Goal: Entertainment & Leisure: Browse casually

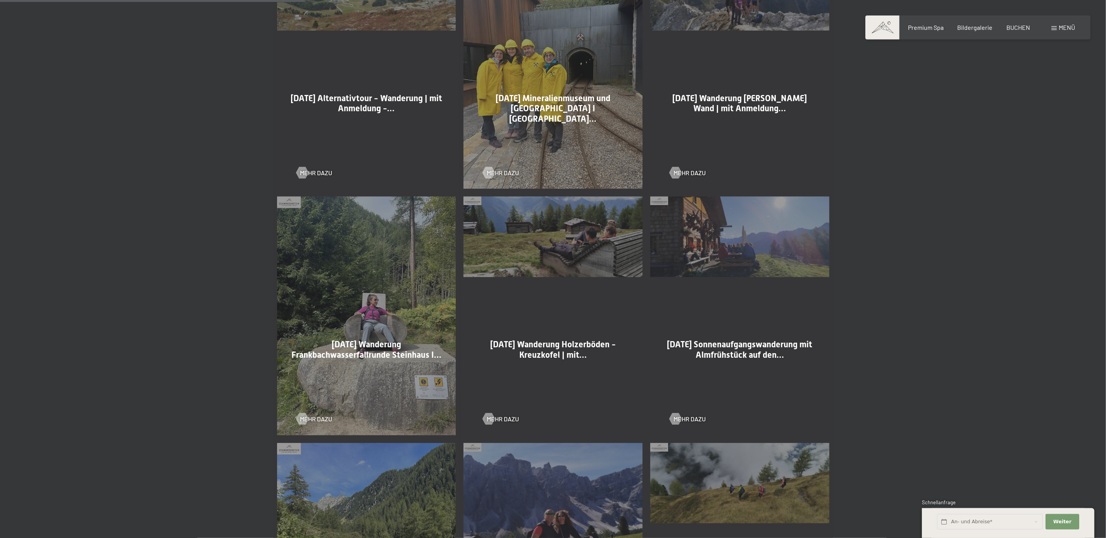
scroll to position [662, 0]
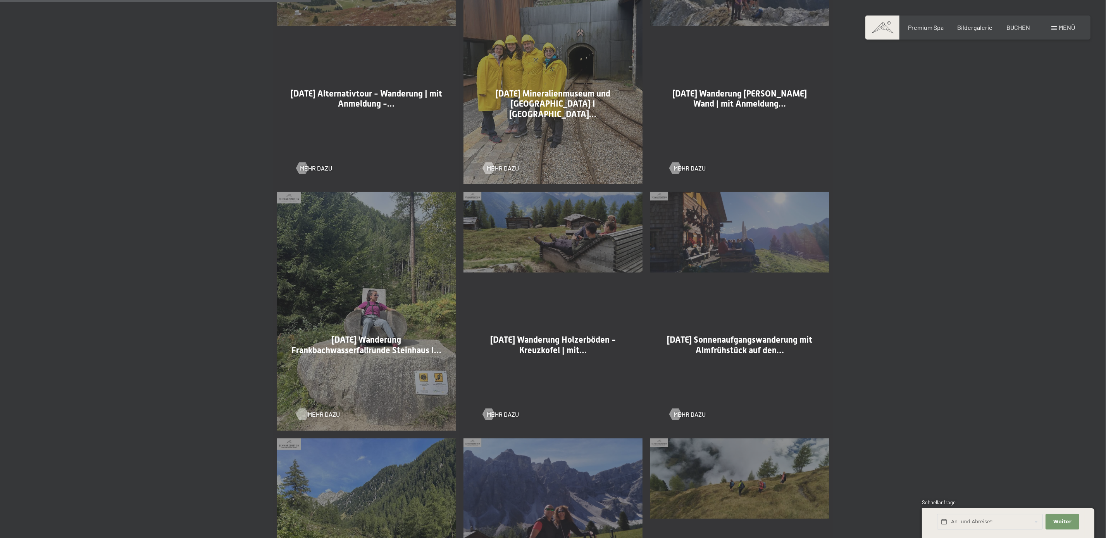
click at [324, 413] on span "Mehr dazu" at bounding box center [324, 414] width 32 height 9
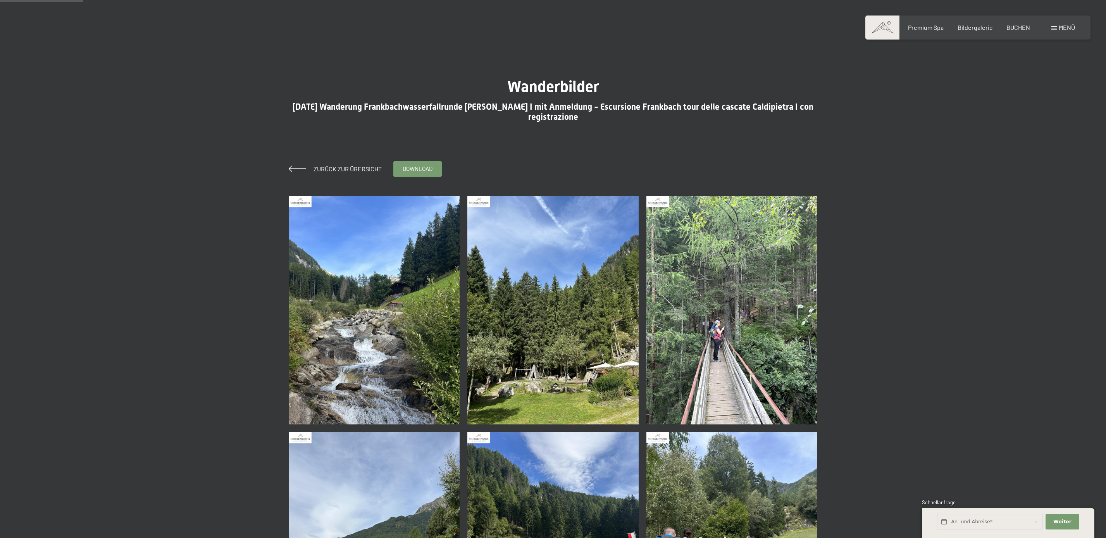
scroll to position [309, 0]
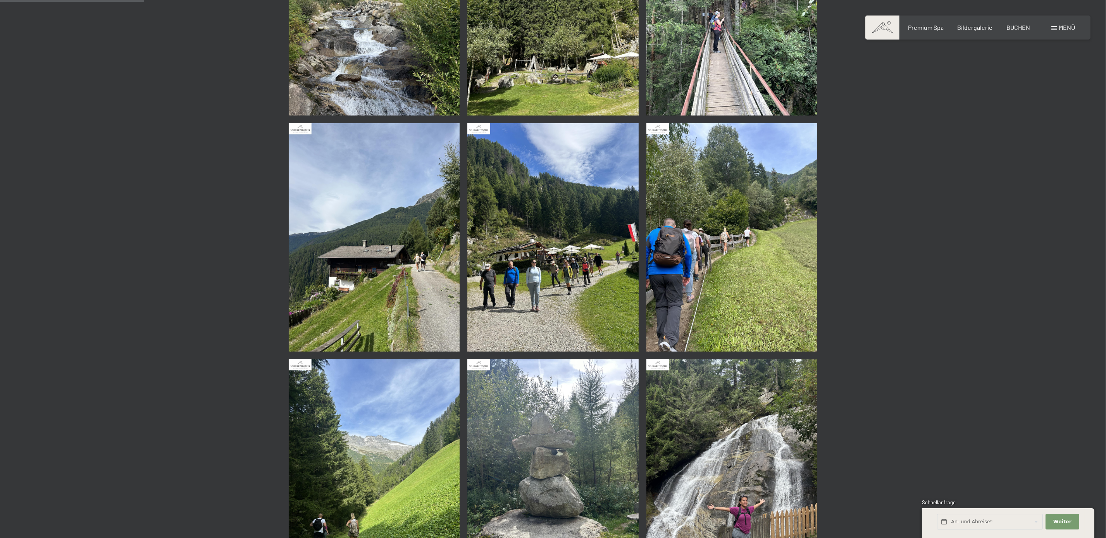
click at [416, 236] on img at bounding box center [374, 237] width 171 height 228
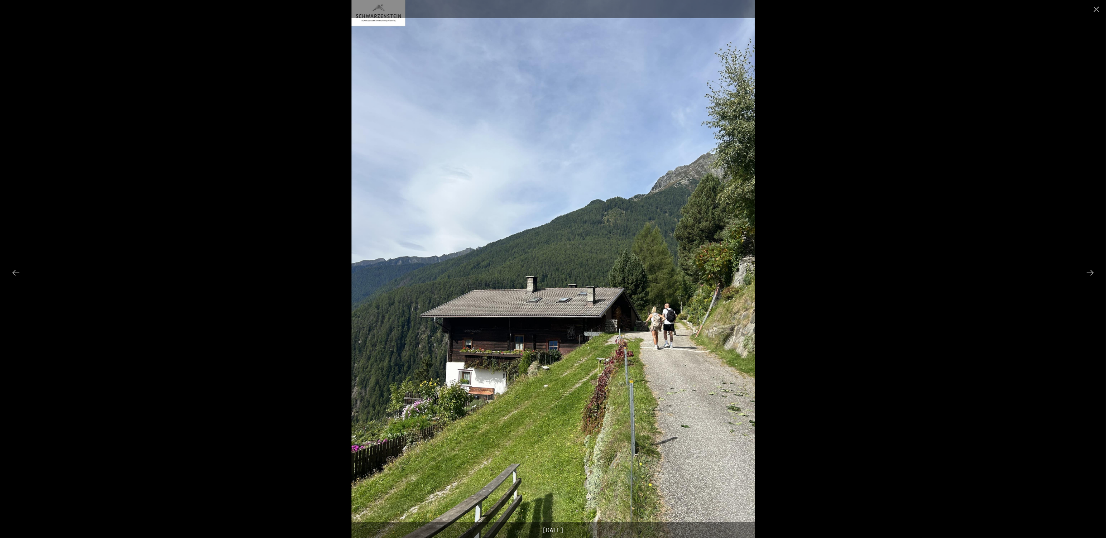
click at [925, 205] on div at bounding box center [553, 269] width 1106 height 538
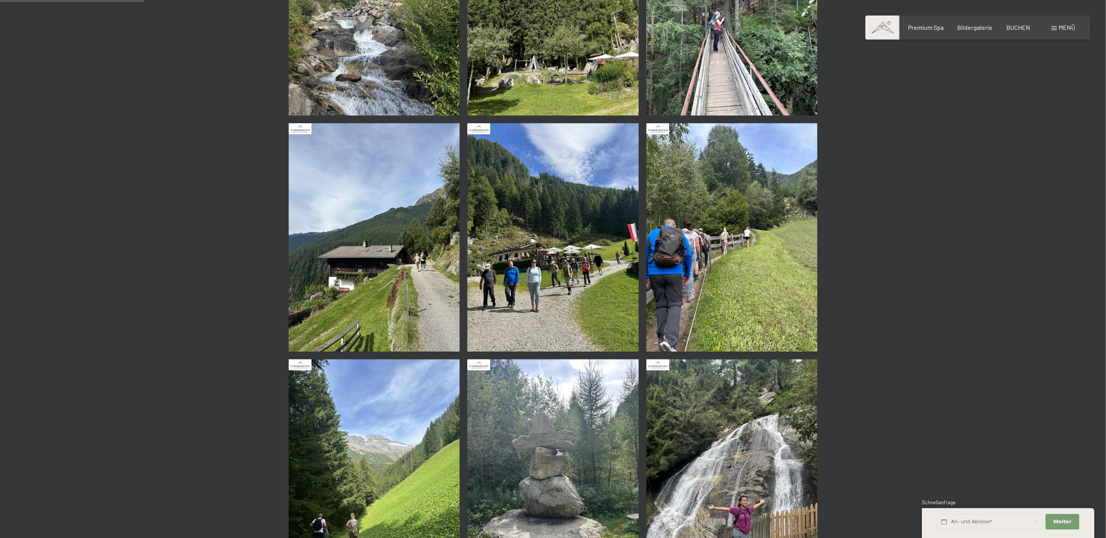
click at [621, 240] on img at bounding box center [553, 237] width 171 height 228
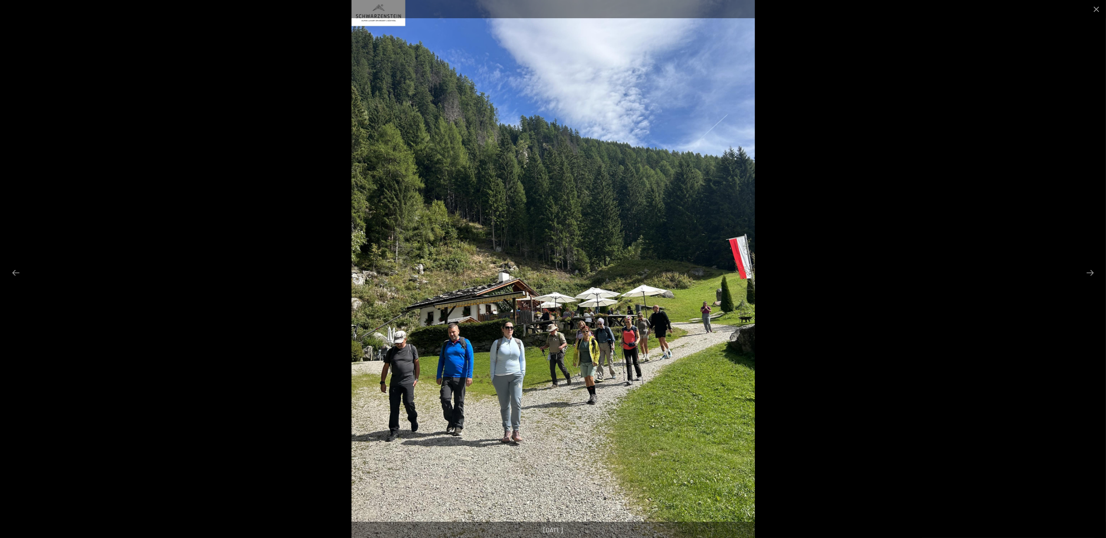
click at [958, 188] on div at bounding box center [553, 269] width 1106 height 538
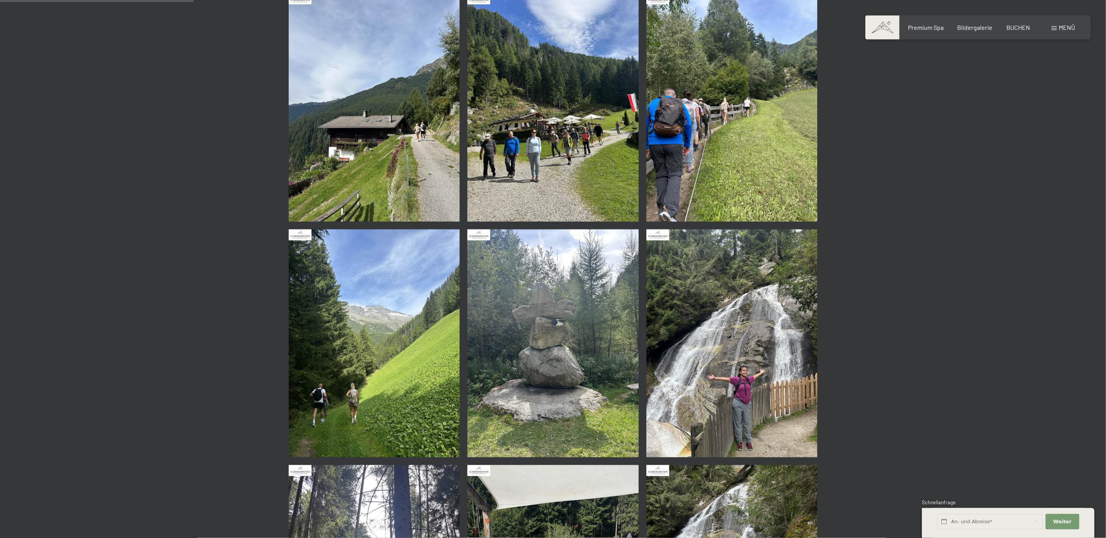
scroll to position [442, 0]
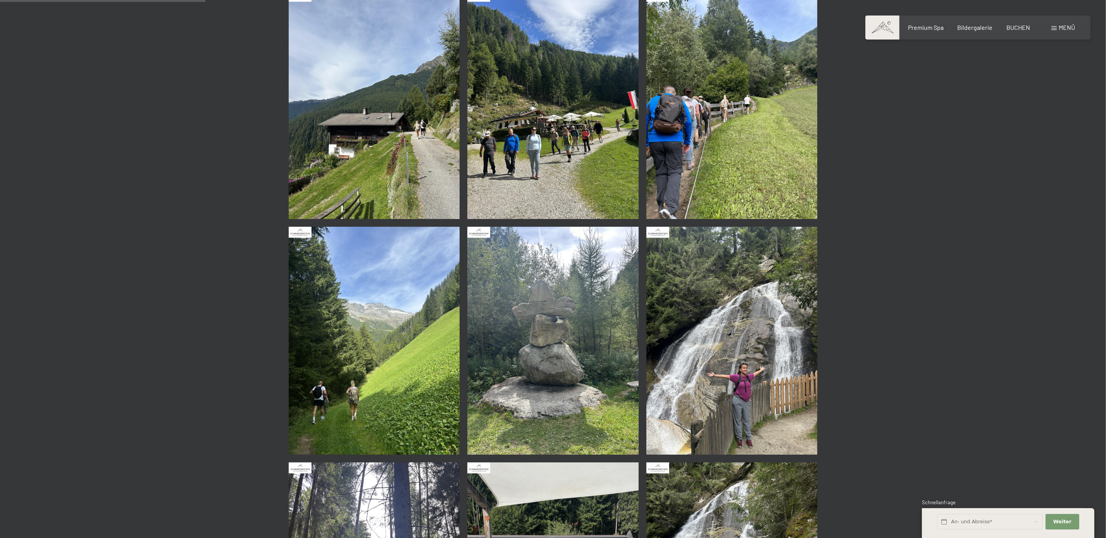
click at [815, 162] on img at bounding box center [732, 105] width 171 height 228
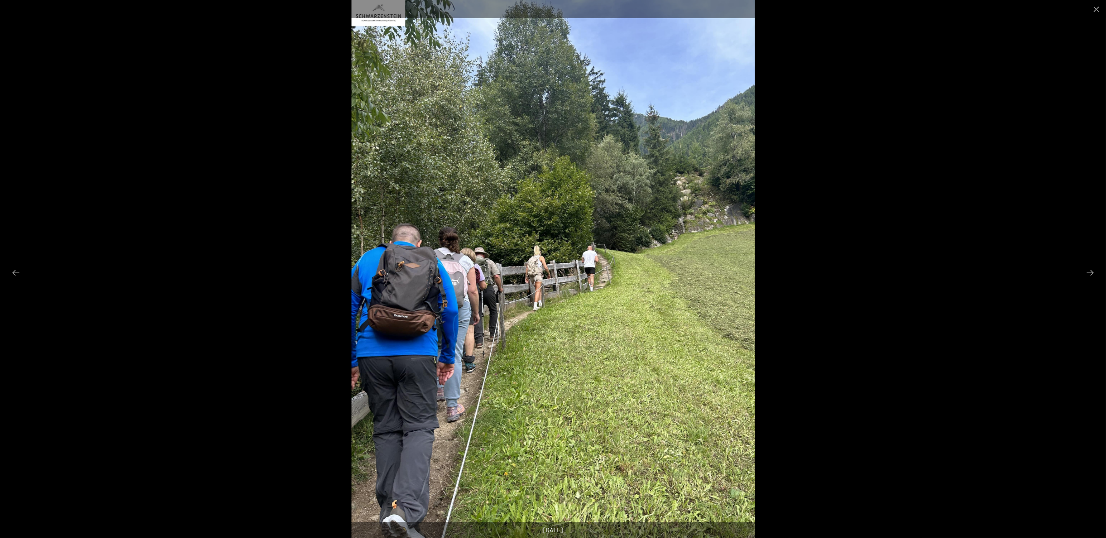
click at [948, 203] on div at bounding box center [553, 269] width 1106 height 538
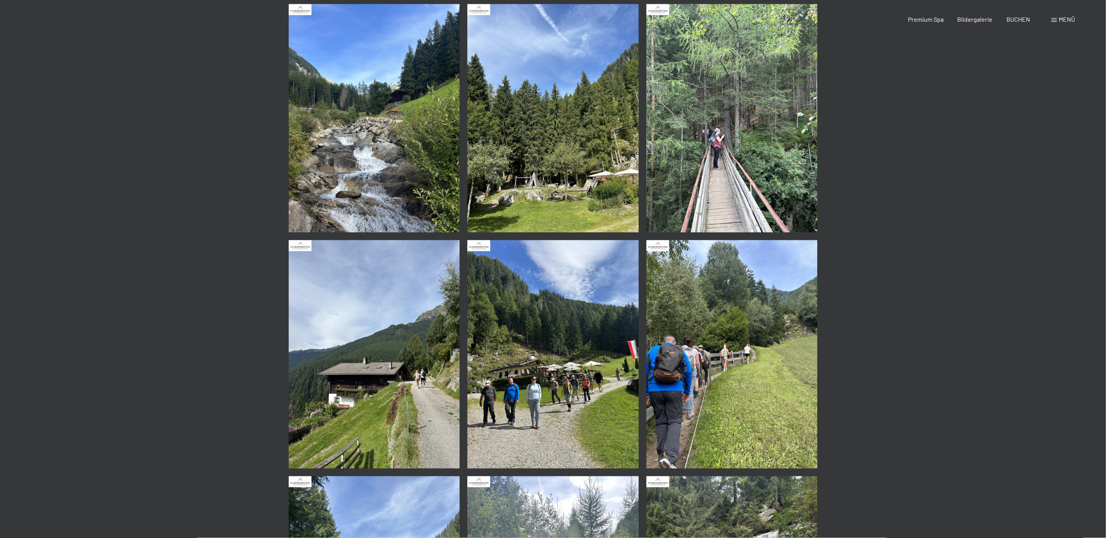
scroll to position [221, 0]
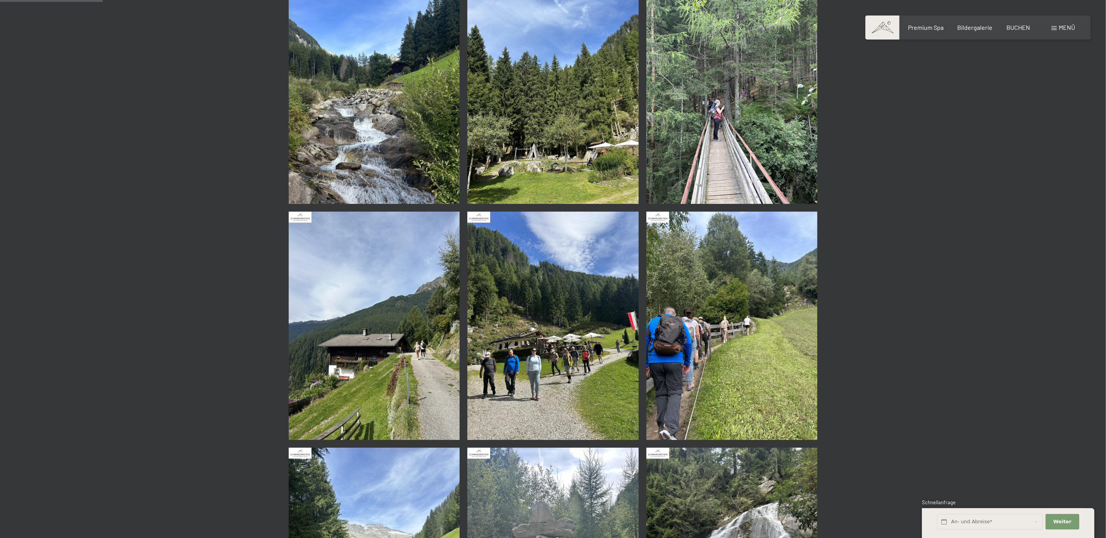
click at [780, 329] on img at bounding box center [732, 326] width 171 height 228
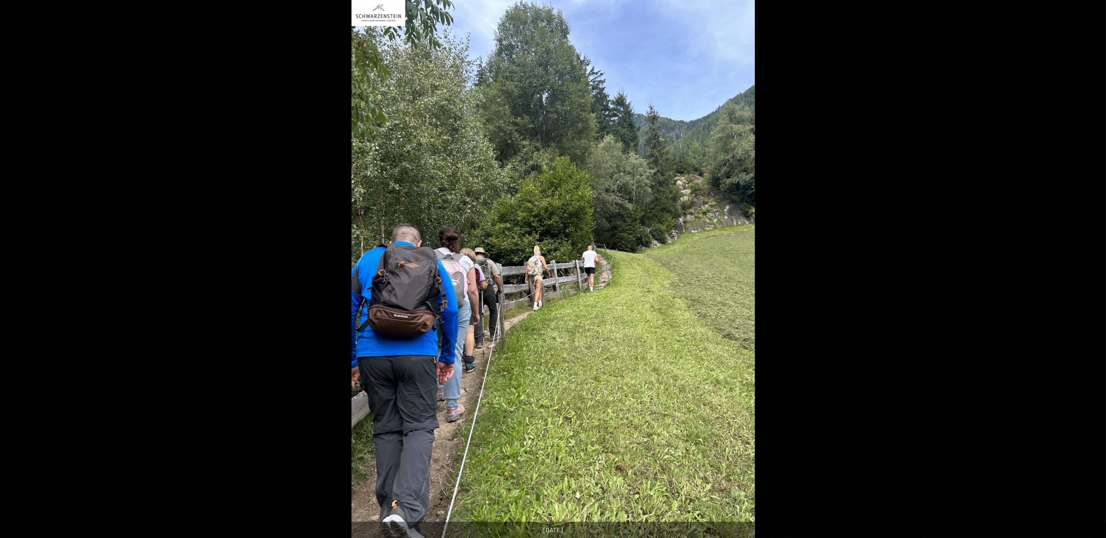
click at [795, 309] on div at bounding box center [553, 269] width 1106 height 538
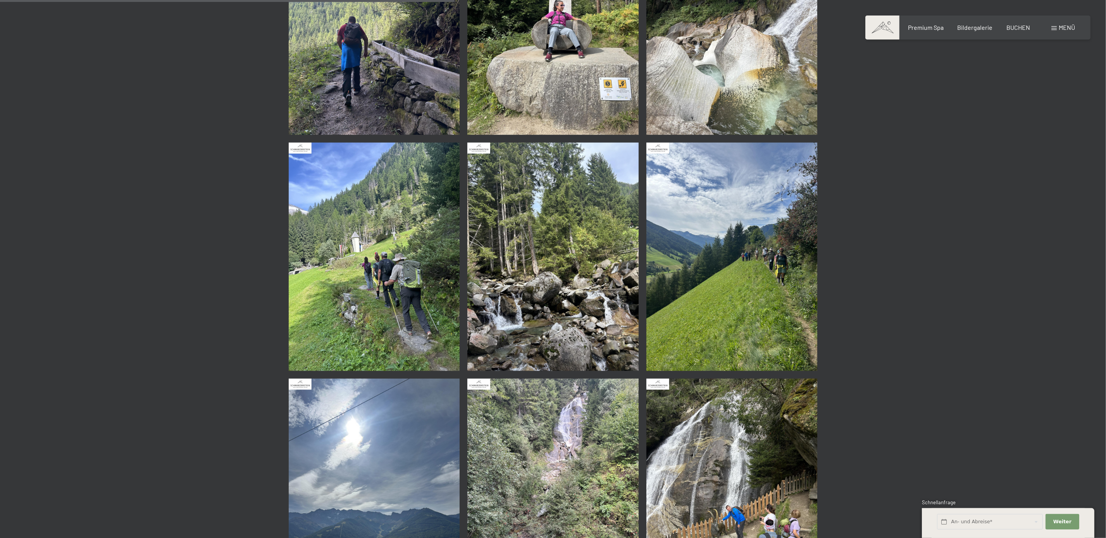
scroll to position [1281, 0]
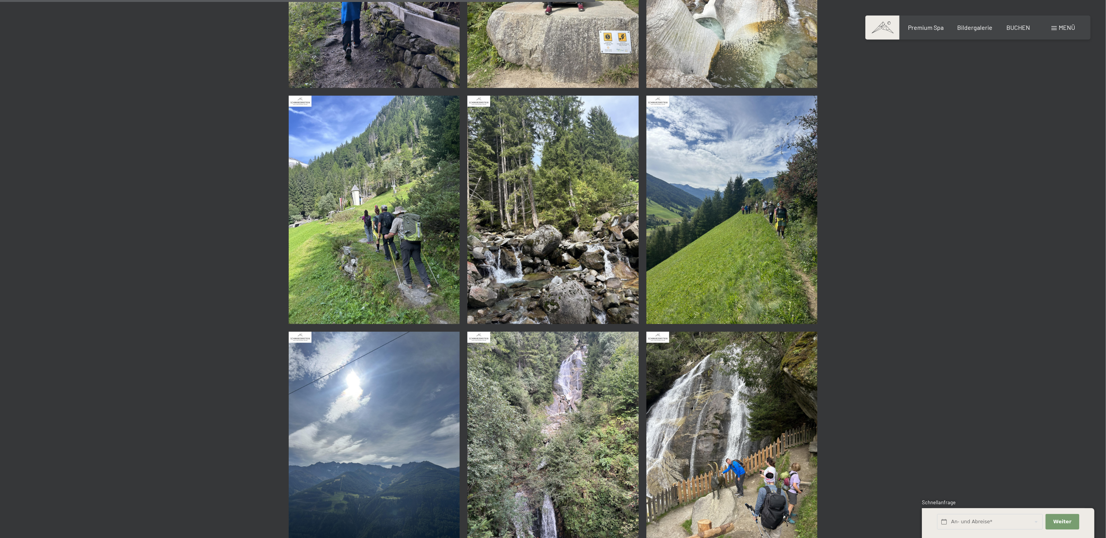
click at [391, 286] on img at bounding box center [374, 210] width 171 height 228
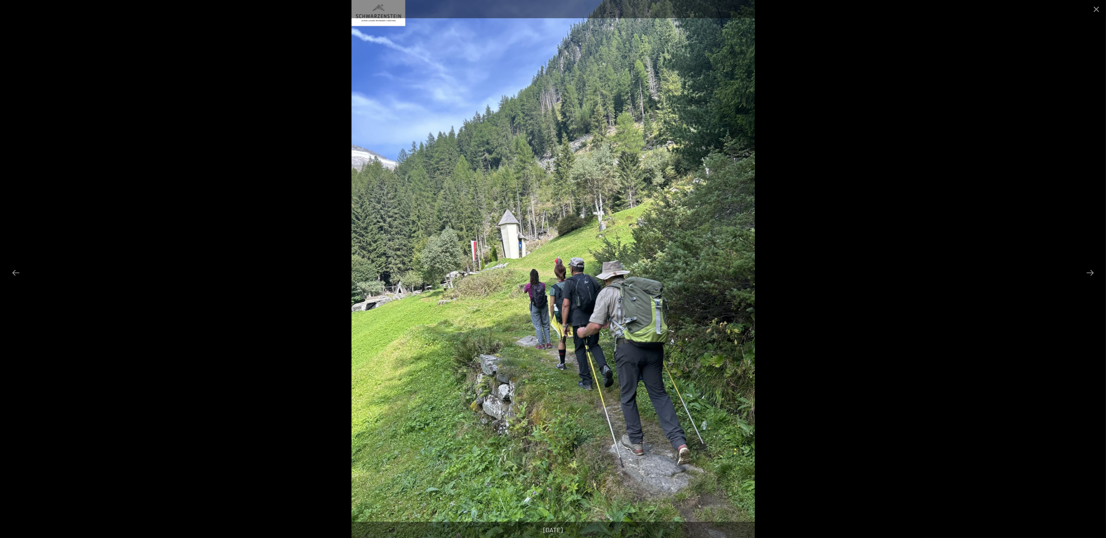
click at [965, 189] on div at bounding box center [553, 269] width 1106 height 538
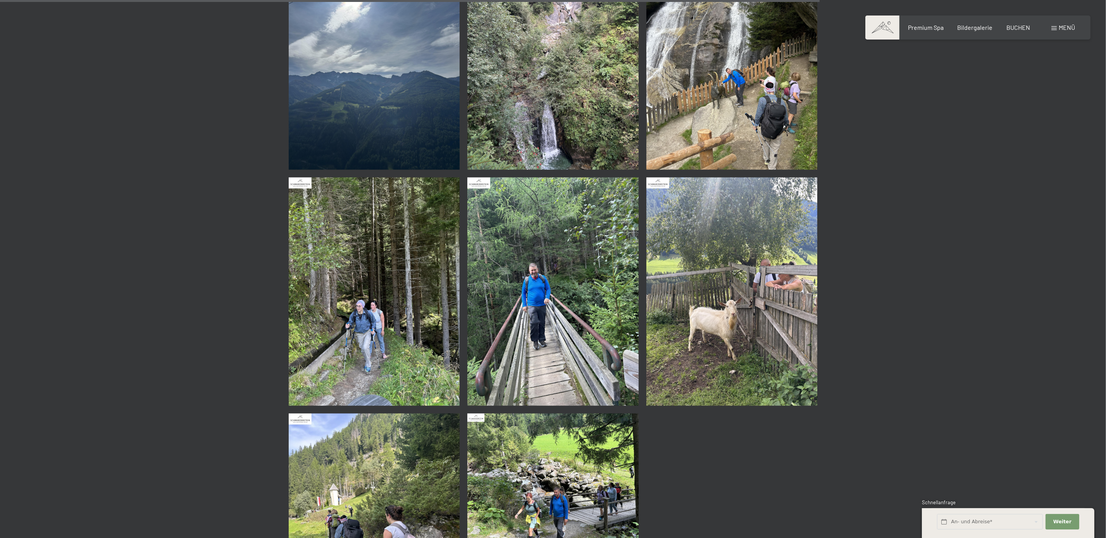
scroll to position [1810, 0]
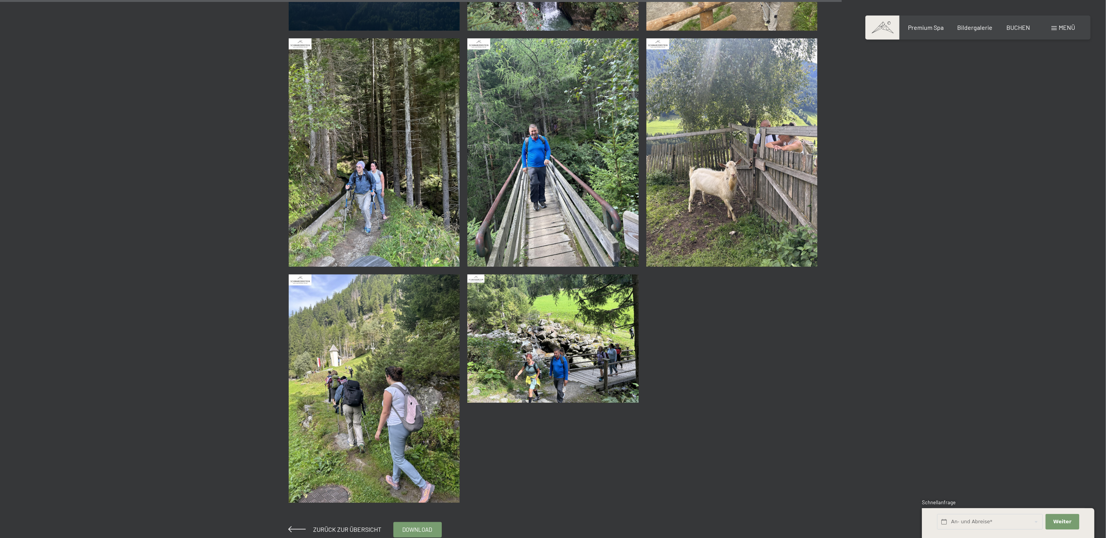
click at [711, 230] on img at bounding box center [732, 152] width 171 height 228
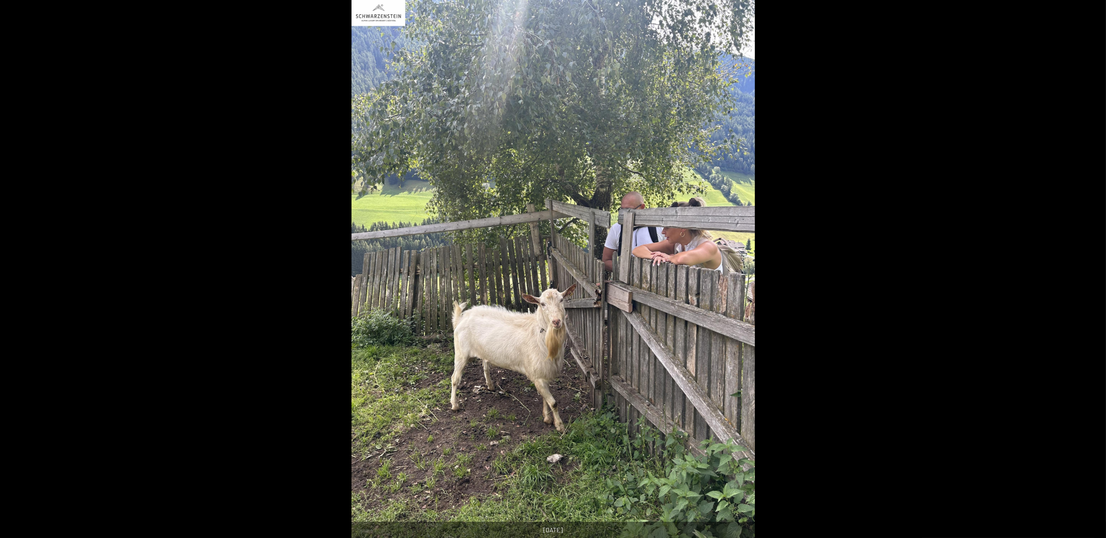
click at [827, 141] on div at bounding box center [553, 269] width 1106 height 538
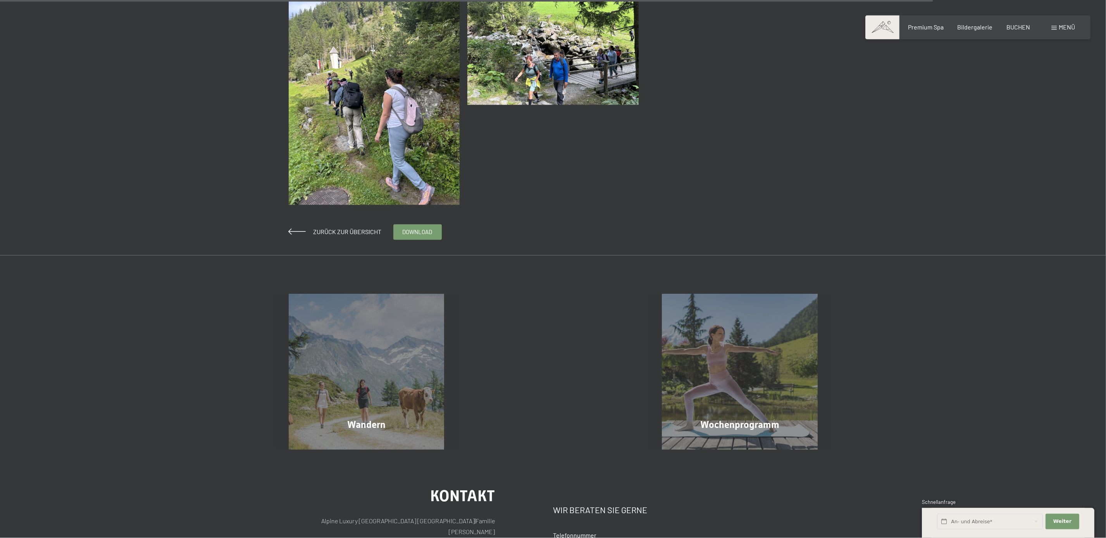
scroll to position [2120, 0]
